Goal: Transaction & Acquisition: Purchase product/service

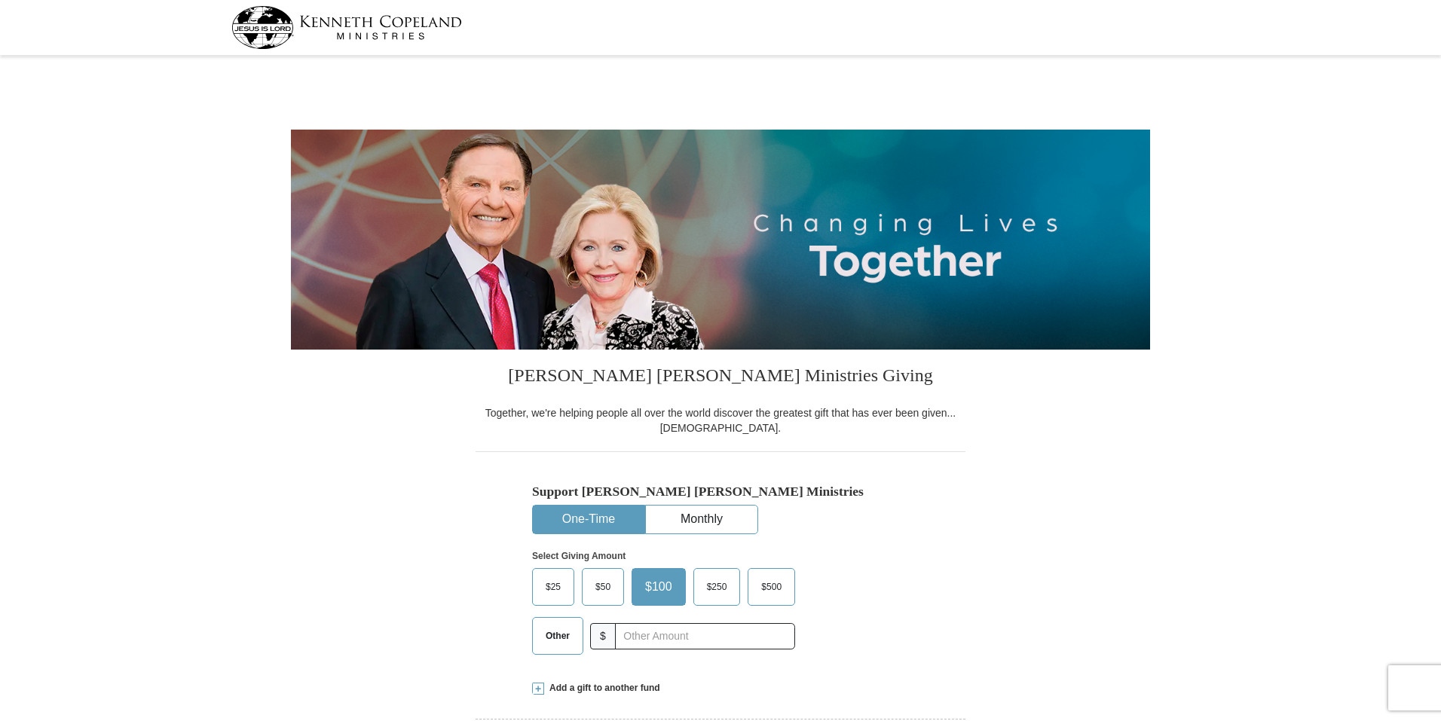
select select "IL"
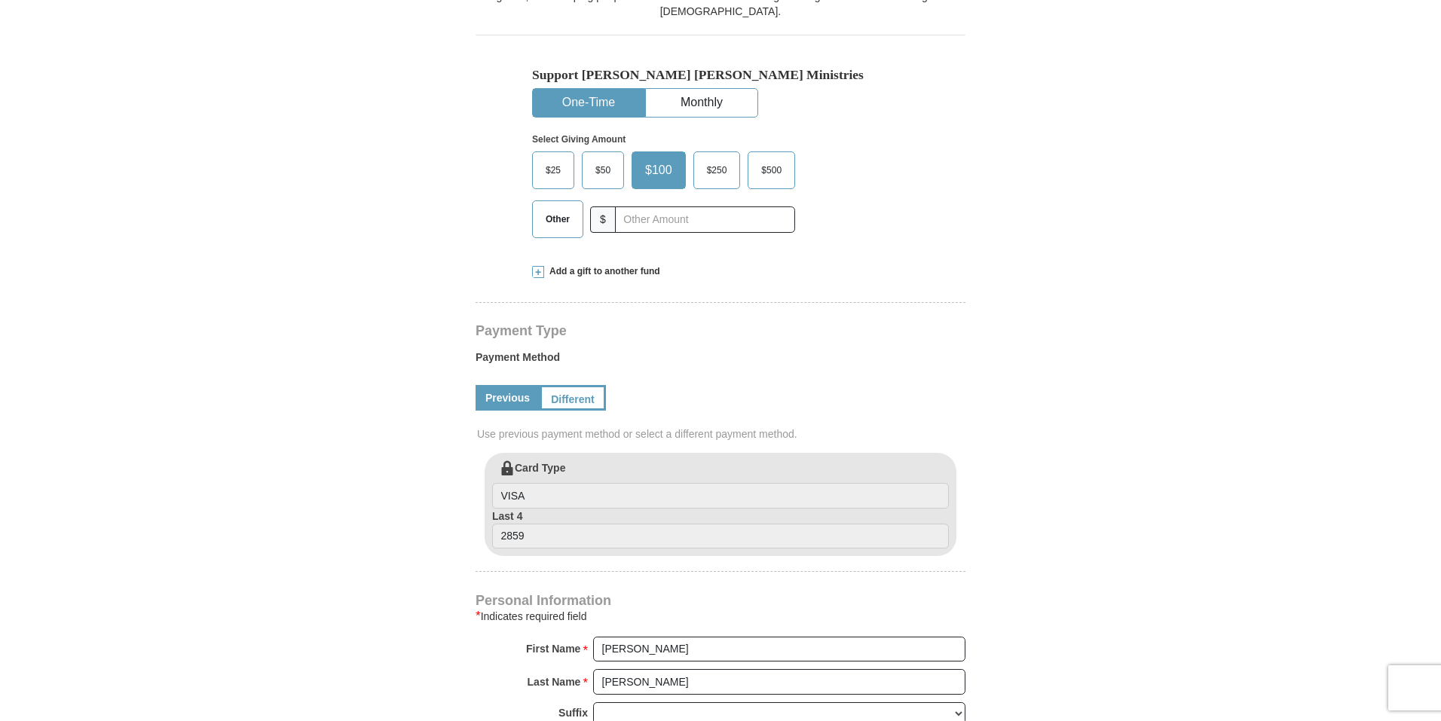
scroll to position [452, 0]
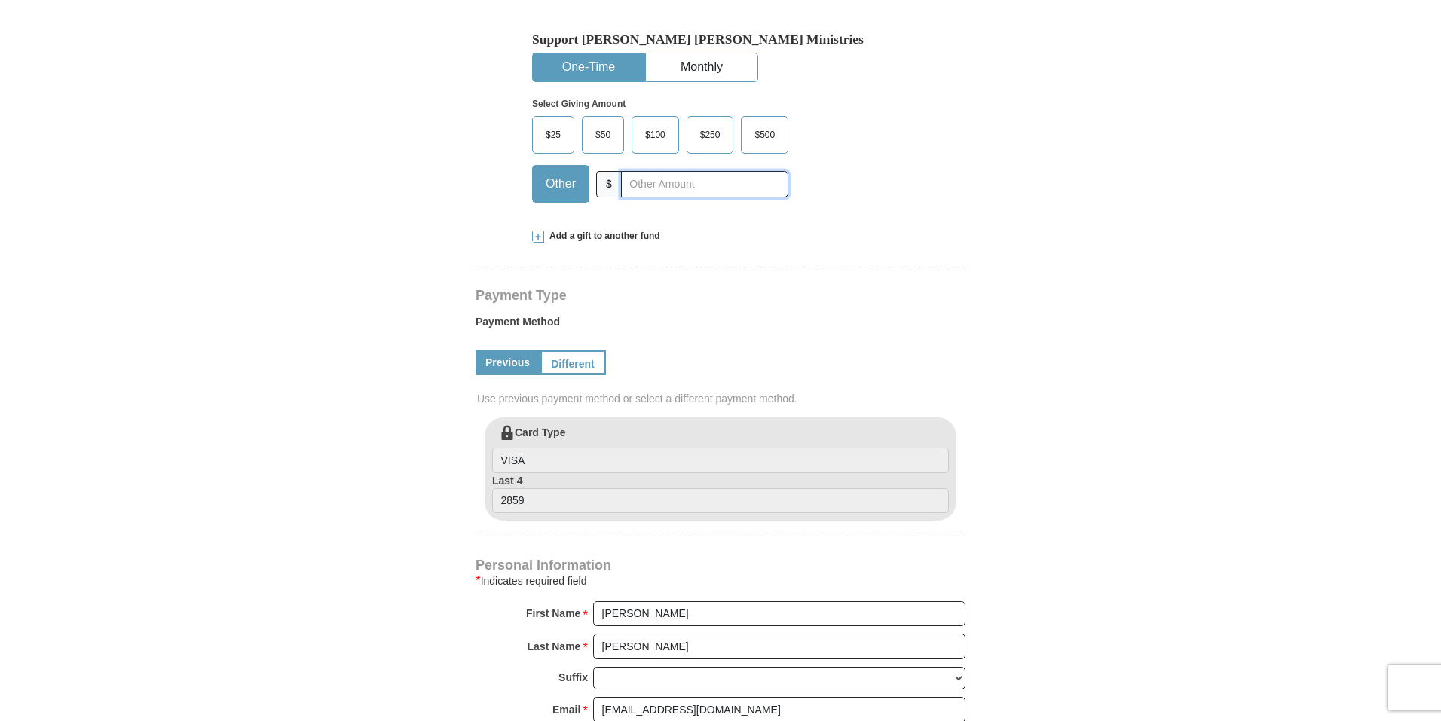
click at [652, 188] on input "text" at bounding box center [704, 184] width 167 height 26
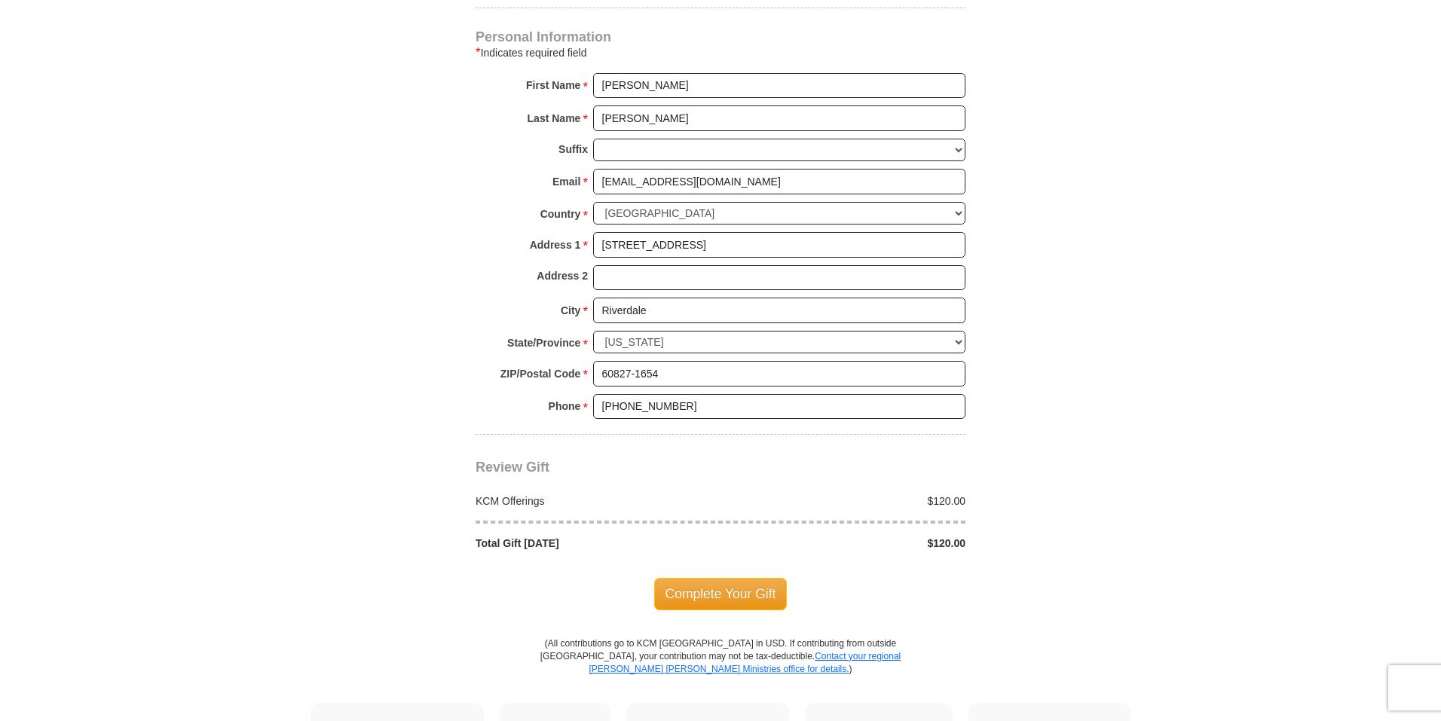
scroll to position [1130, 0]
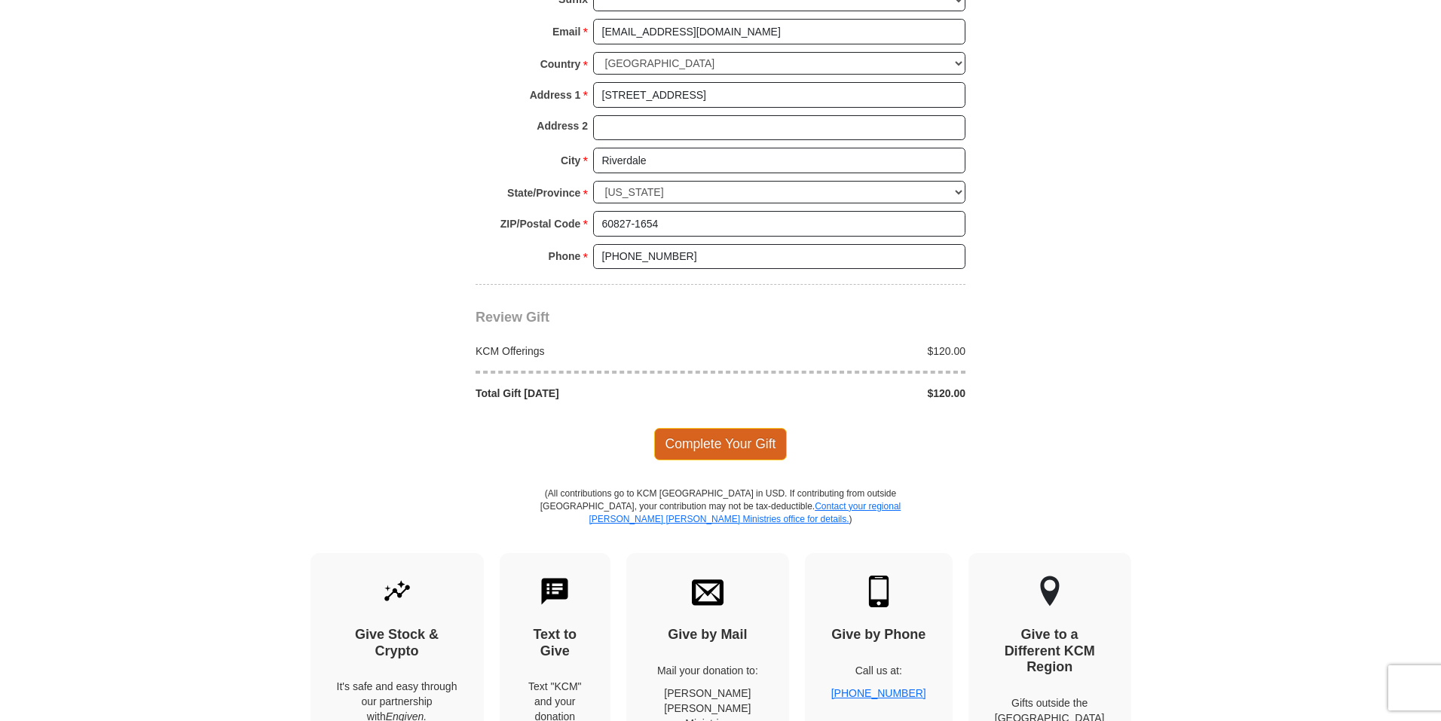
type input "120.00"
click at [732, 451] on span "Complete Your Gift" at bounding box center [720, 444] width 133 height 32
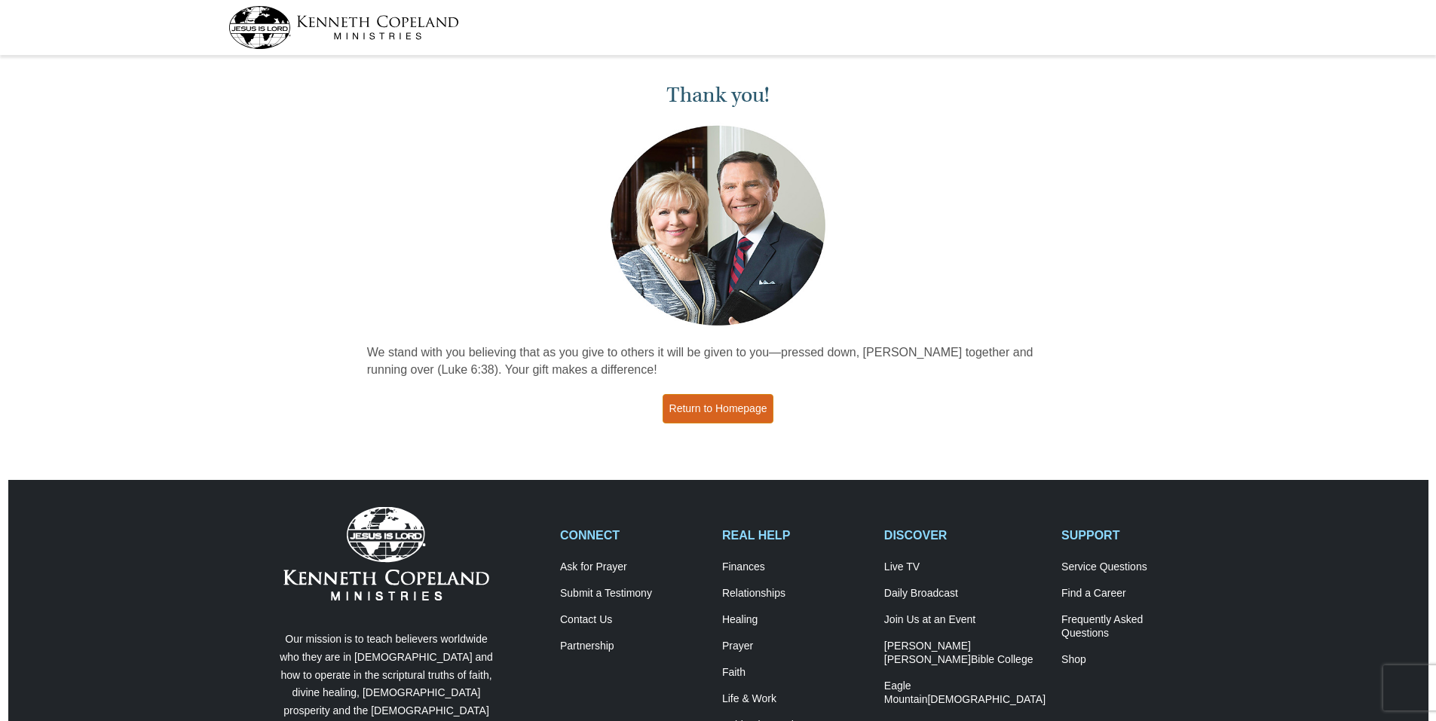
click at [709, 407] on link "Return to Homepage" at bounding box center [718, 408] width 112 height 29
